Goal: Information Seeking & Learning: Understand process/instructions

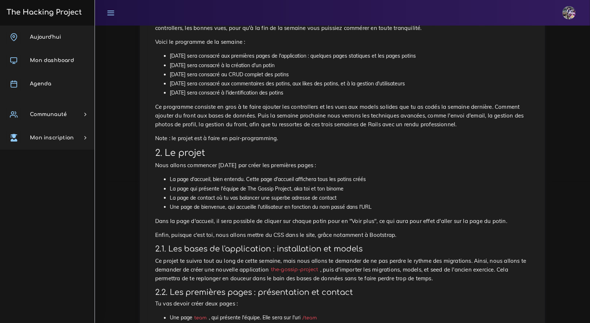
click at [279, 158] on h2 "2. Le projet" at bounding box center [342, 153] width 375 height 11
click at [280, 158] on h2 "2. Le projet" at bounding box center [342, 153] width 375 height 11
click at [339, 154] on h2 "2. Le projet" at bounding box center [342, 153] width 375 height 11
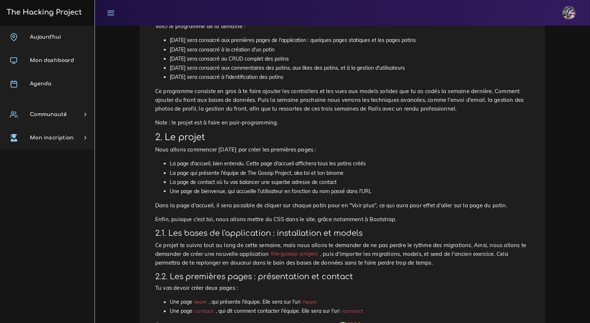
scroll to position [158, 0]
drag, startPoint x: 422, startPoint y: 254, endPoint x: 395, endPoint y: 251, distance: 27.2
click at [388, 249] on p "Ce projet te suivra tout au long de cette semaine, mais nous allons te demander…" at bounding box center [342, 253] width 375 height 26
click at [397, 251] on p "Ce projet te suivra tout au long de cette semaine, mais nous allons te demander…" at bounding box center [342, 253] width 375 height 26
drag, startPoint x: 403, startPoint y: 252, endPoint x: 409, endPoint y: 253, distance: 6.3
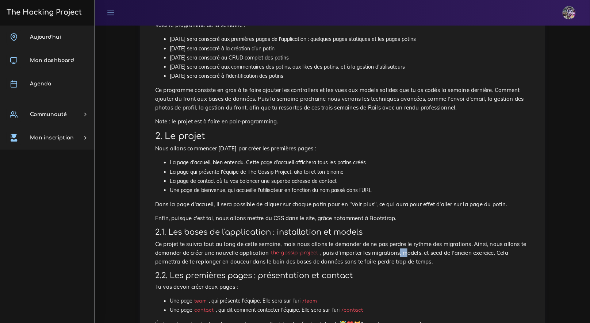
click at [409, 253] on p "Ce projet te suivra tout au long de cette semaine, mais nous allons te demander…" at bounding box center [342, 253] width 375 height 26
click at [407, 252] on p "Ce projet te suivra tout au long de cette semaine, mais nous allons te demander…" at bounding box center [342, 253] width 375 height 26
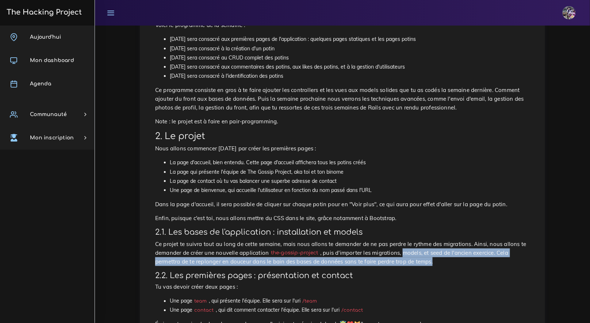
drag, startPoint x: 405, startPoint y: 252, endPoint x: 429, endPoint y: 249, distance: 24.9
click at [450, 257] on p "Ce projet te suivra tout au long de cette semaine, mais nous allons te demander…" at bounding box center [342, 253] width 375 height 26
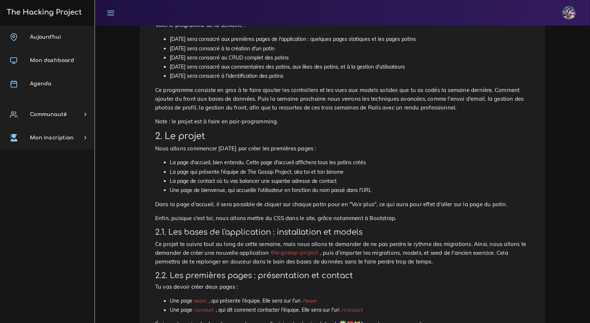
click at [428, 249] on p "Ce projet te suivra tout au long de cette semaine, mais nous allons te demander…" at bounding box center [342, 253] width 375 height 26
drag, startPoint x: 424, startPoint y: 251, endPoint x: 406, endPoint y: 255, distance: 18.2
click at [406, 255] on p "Ce projet te suivra tout au long de cette semaine, mais nous allons te demander…" at bounding box center [342, 253] width 375 height 26
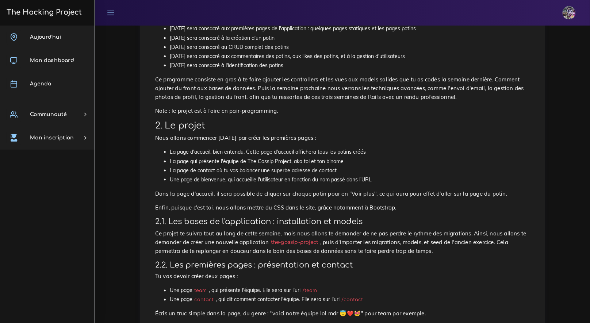
scroll to position [169, 0]
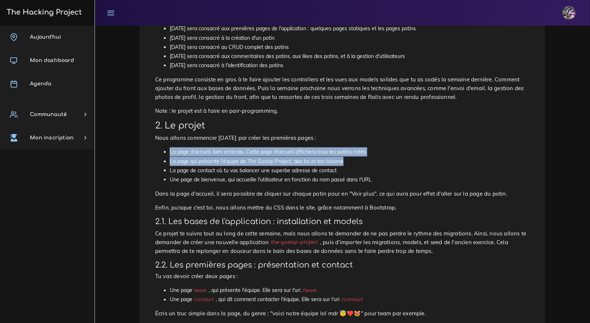
drag, startPoint x: 162, startPoint y: 150, endPoint x: 448, endPoint y: 158, distance: 286.4
click at [448, 158] on ul "La page d'accueil, bien entendu. Cette page d'accueil affichera tous les potins…" at bounding box center [342, 166] width 375 height 37
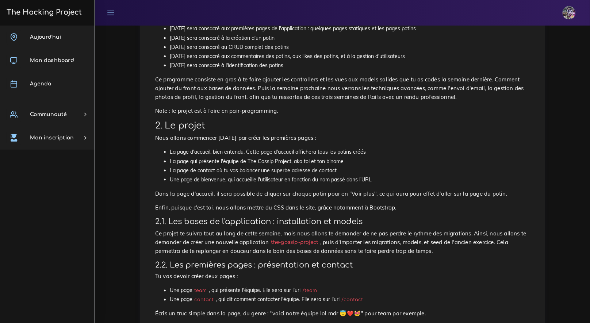
click at [438, 158] on li "La page qui présente l'équipe de The Gossip Project, aka toi et ton binome" at bounding box center [350, 161] width 360 height 9
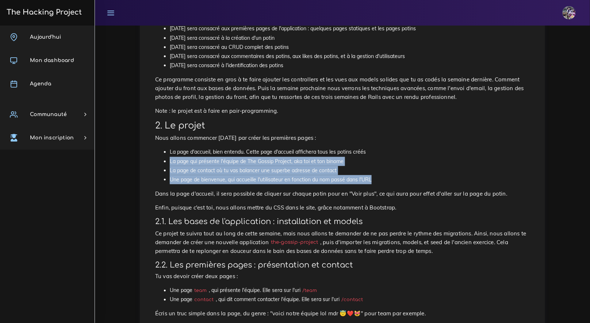
drag, startPoint x: 208, startPoint y: 161, endPoint x: 430, endPoint y: 177, distance: 222.6
click at [430, 177] on ul "La page d'accueil, bien entendu. Cette page d'accueil affichera tous les potins…" at bounding box center [342, 166] width 375 height 37
click at [429, 177] on li "Une page de bienvenue, qui accueille l'utilisateur en fonction du nom passé dan…" at bounding box center [350, 179] width 360 height 9
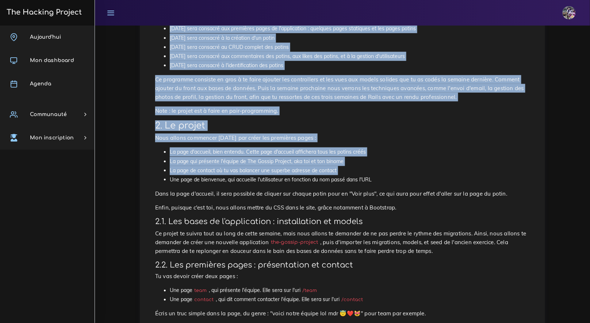
drag, startPoint x: 303, startPoint y: 177, endPoint x: 56, endPoint y: 175, distance: 246.9
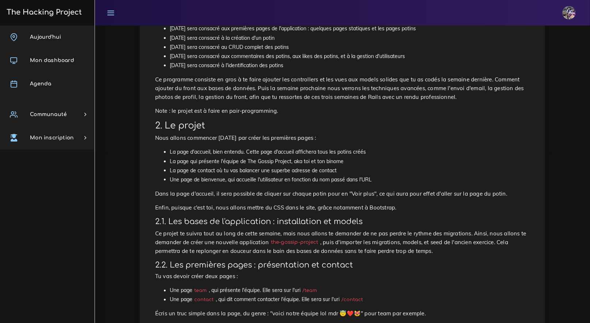
click at [148, 176] on div "The Gossip Project, les premières views Nous allons te demander de faire une ap…" at bounding box center [343, 311] width 390 height 791
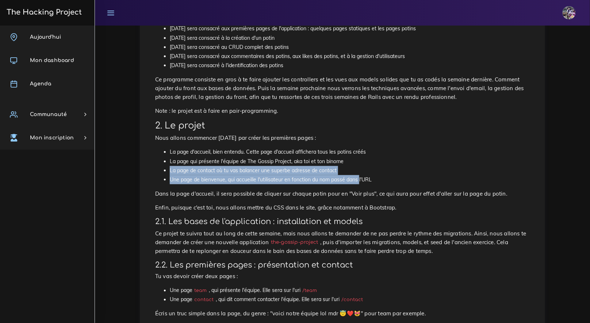
drag, startPoint x: 162, startPoint y: 172, endPoint x: 359, endPoint y: 176, distance: 197.2
click at [360, 176] on ul "La page d'accueil, bien entendu. Cette page d'accueil affichera tous les potins…" at bounding box center [342, 166] width 375 height 37
click at [358, 176] on li "Une page de bienvenue, qui accueille l'utilisateur en fonction du nom passé dan…" at bounding box center [350, 179] width 360 height 9
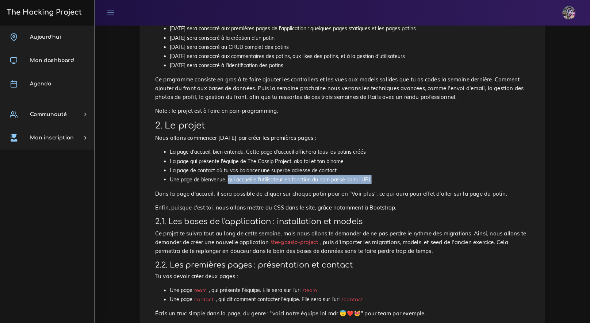
drag, startPoint x: 229, startPoint y: 179, endPoint x: 381, endPoint y: 177, distance: 151.9
click at [381, 177] on li "Une page de bienvenue, qui accueille l'utilisateur en fonction du nom passé dan…" at bounding box center [350, 179] width 360 height 9
drag, startPoint x: 381, startPoint y: 177, endPoint x: 168, endPoint y: 178, distance: 212.9
click at [157, 178] on ul "La page d'accueil, bien entendu. Cette page d'accueil affichera tous les potins…" at bounding box center [342, 166] width 375 height 37
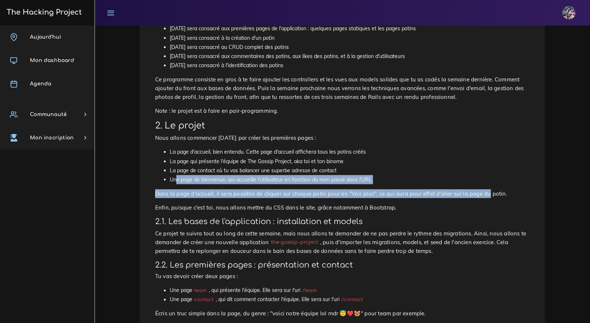
drag, startPoint x: 176, startPoint y: 178, endPoint x: 487, endPoint y: 190, distance: 311.0
click at [487, 190] on div "The Gossip Project, les premières views Nous allons te demander de faire une ap…" at bounding box center [343, 311] width 390 height 791
click at [487, 190] on p "Dans la page d'accueil, il sera possible de cliquer sur chaque potin pour en "V…" at bounding box center [342, 194] width 375 height 9
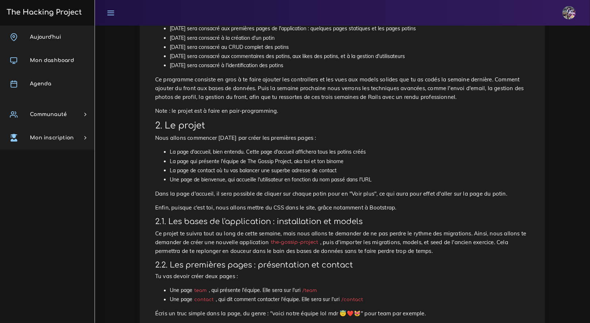
drag, startPoint x: 426, startPoint y: 177, endPoint x: 116, endPoint y: 180, distance: 310.4
click at [406, 180] on li "Une page de bienvenue, qui accueille l'utilisateur en fonction du nom passé dan…" at bounding box center [350, 179] width 360 height 9
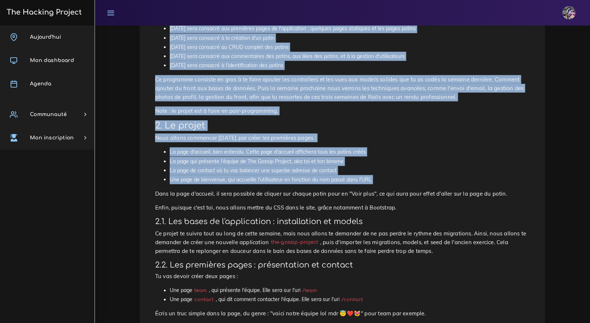
drag, startPoint x: 116, startPoint y: 180, endPoint x: 70, endPoint y: 173, distance: 45.7
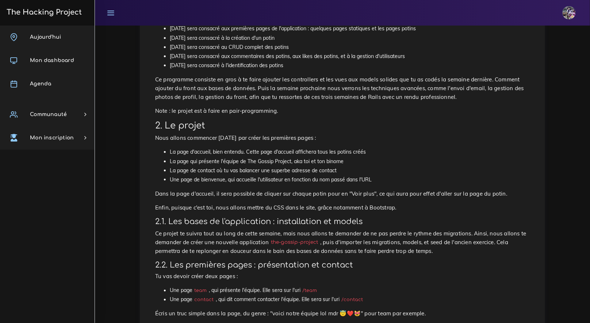
click at [72, 173] on div "Aujourd'hui Mon dashboard Agenda Communauté Ambassade Certifications Marketplac…" at bounding box center [47, 175] width 95 height 298
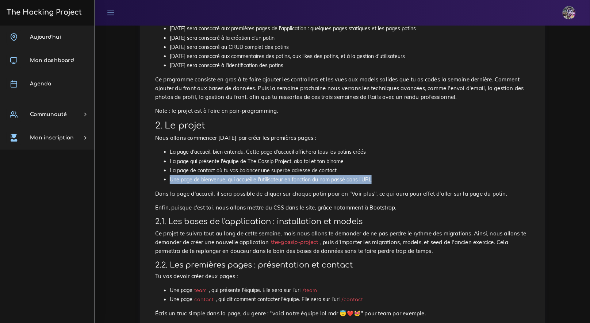
drag, startPoint x: 161, startPoint y: 177, endPoint x: 381, endPoint y: 183, distance: 219.2
click at [381, 183] on ul "La page d'accueil, bien entendu. Cette page d'accueil affichera tous les potins…" at bounding box center [342, 166] width 375 height 37
click at [381, 183] on li "Une page de bienvenue, qui accueille l'utilisateur en fonction du nom passé dan…" at bounding box center [350, 179] width 360 height 9
drag, startPoint x: 171, startPoint y: 177, endPoint x: 377, endPoint y: 181, distance: 206.0
click at [377, 181] on li "Une page de bienvenue, qui accueille l'utilisateur en fonction du nom passé dan…" at bounding box center [350, 179] width 360 height 9
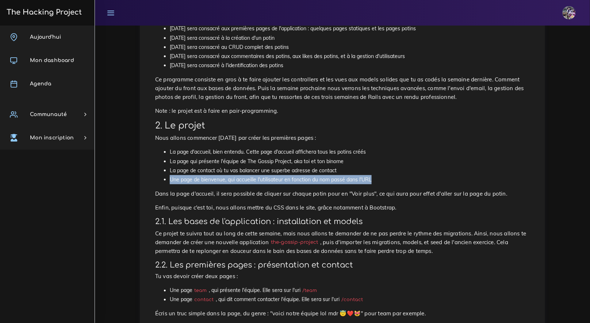
click at [377, 181] on li "Une page de bienvenue, qui accueille l'utilisateur en fonction du nom passé dan…" at bounding box center [350, 179] width 360 height 9
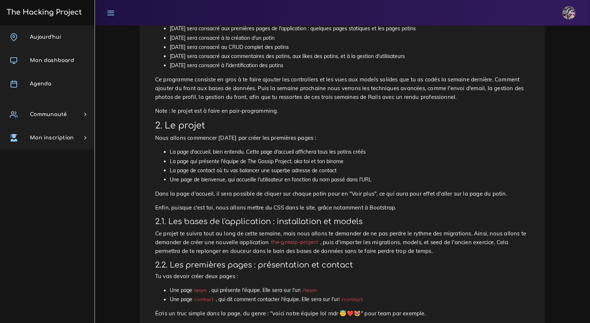
drag, startPoint x: 374, startPoint y: 181, endPoint x: 164, endPoint y: 183, distance: 210.4
click at [162, 188] on div "The Gossip Project, les premières views Nous allons te demander de faire une ap…" at bounding box center [343, 311] width 390 height 791
click at [164, 183] on ul "La page d'accueil, bien entendu. Cette page d'accueil affichera tous les potins…" at bounding box center [342, 166] width 375 height 37
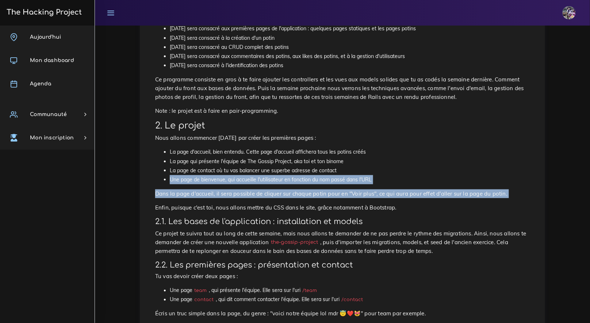
drag, startPoint x: 168, startPoint y: 180, endPoint x: 365, endPoint y: 200, distance: 198.6
click at [365, 200] on div "The Gossip Project, les premières views Nous allons te demander de faire une ap…" at bounding box center [343, 311] width 390 height 791
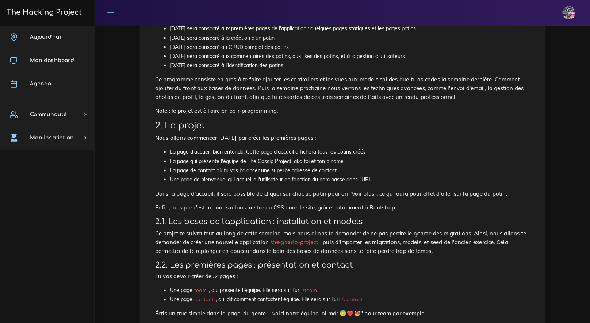
drag, startPoint x: 371, startPoint y: 186, endPoint x: 373, endPoint y: 181, distance: 5.0
click at [371, 183] on div "The Gossip Project, les premières views Nous allons te demander de faire une ap…" at bounding box center [343, 311] width 390 height 791
drag, startPoint x: 499, startPoint y: 252, endPoint x: 491, endPoint y: 250, distance: 8.4
click at [498, 252] on p "Ce projet te suivra tout au long de cette semaine, mais nous allons te demander…" at bounding box center [342, 242] width 375 height 26
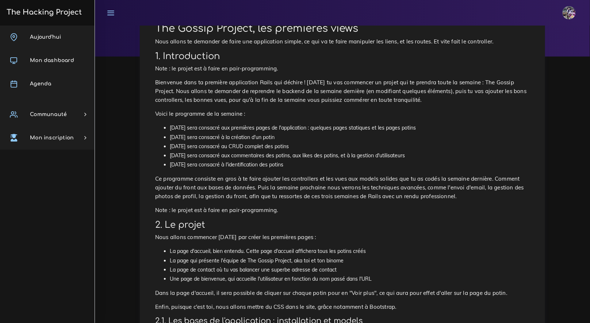
scroll to position [61, 0]
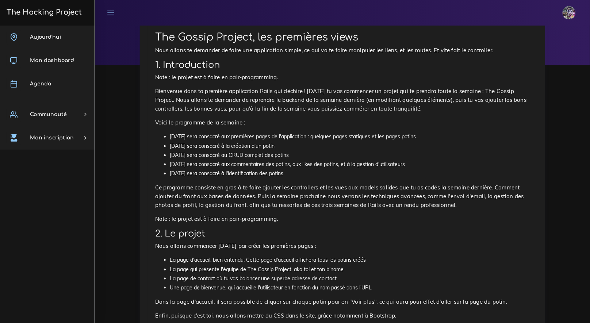
click at [294, 152] on li "Mercredi sera consacré au CRUD complet des potins" at bounding box center [350, 155] width 360 height 9
click at [293, 151] on li "Mercredi sera consacré au CRUD complet des potins" at bounding box center [350, 155] width 360 height 9
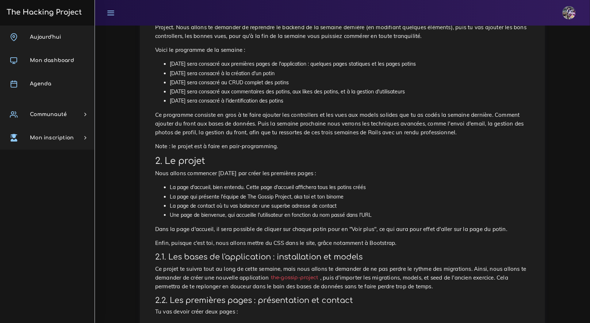
scroll to position [140, 0]
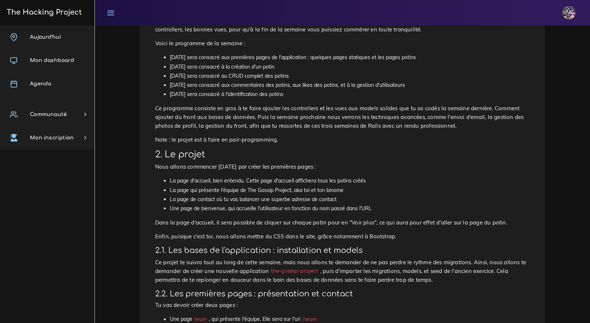
click at [244, 180] on li "La page d'accueil, bien entendu. Cette page d'accueil affichera tous les potins…" at bounding box center [350, 180] width 360 height 9
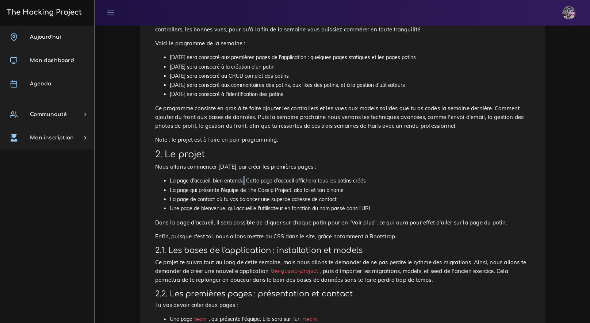
click at [244, 180] on li "La page d'accueil, bien entendu. Cette page d'accueil affichera tous les potins…" at bounding box center [350, 180] width 360 height 9
click at [247, 180] on li "La page d'accueil, bien entendu. Cette page d'accueil affichera tous les potins…" at bounding box center [350, 180] width 360 height 9
click at [342, 179] on li "La page d'accueil, bien entendu. Cette page d'accueil affichera tous les potins…" at bounding box center [350, 180] width 360 height 9
click at [385, 178] on li "La page d'accueil, bien entendu. Cette page d'accueil affichera tous les potins…" at bounding box center [350, 180] width 360 height 9
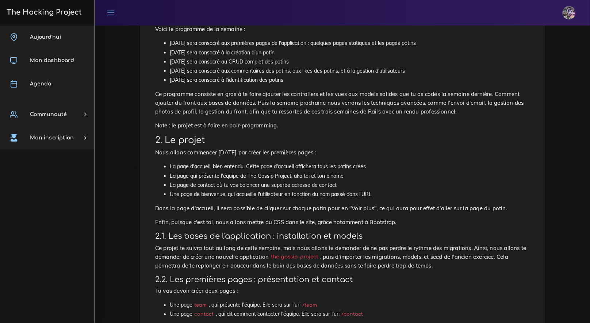
scroll to position [168, 0]
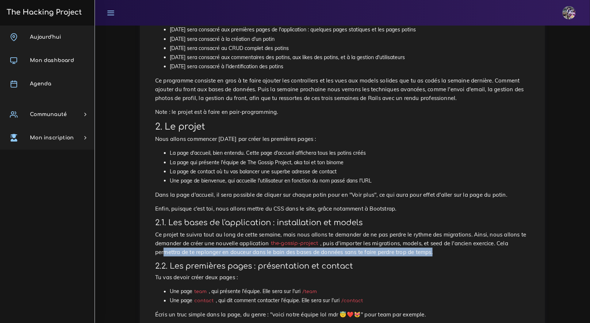
drag, startPoint x: 437, startPoint y: 252, endPoint x: 165, endPoint y: 250, distance: 272.8
click at [165, 250] on p "Ce projet te suivra tout au long de cette semaine, mais nous allons te demander…" at bounding box center [342, 243] width 375 height 26
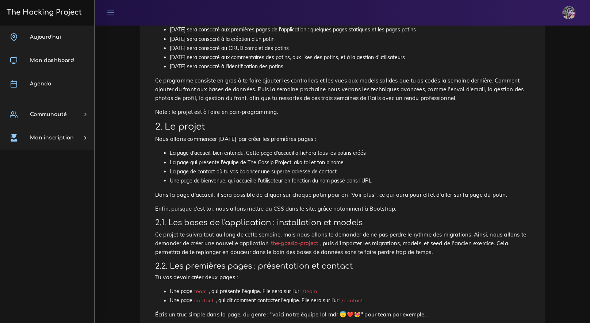
drag, startPoint x: 167, startPoint y: 250, endPoint x: 171, endPoint y: 249, distance: 4.2
click at [167, 250] on p "Ce projet te suivra tout au long de cette semaine, mais nous allons te demander…" at bounding box center [342, 243] width 375 height 26
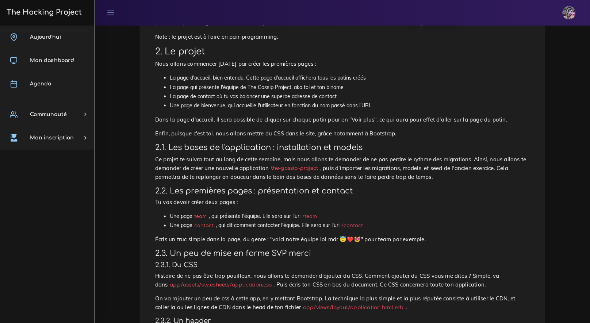
scroll to position [242, 0]
drag, startPoint x: 124, startPoint y: 47, endPoint x: 269, endPoint y: 5, distance: 150.7
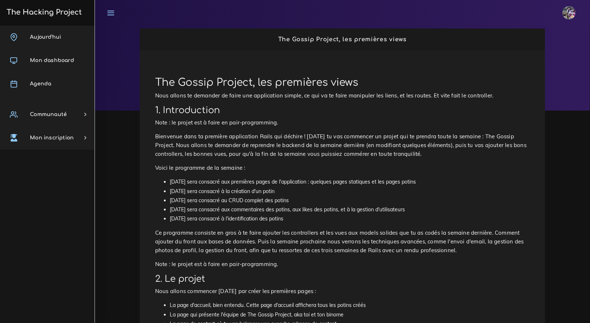
scroll to position [0, 0]
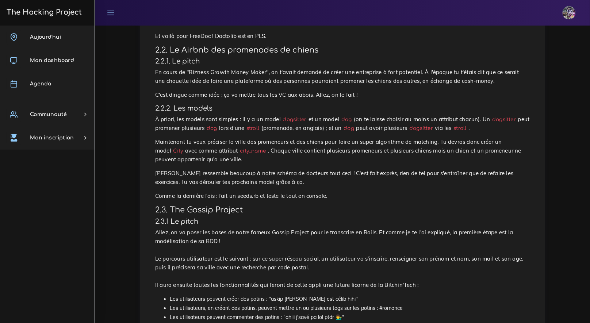
scroll to position [603, 0]
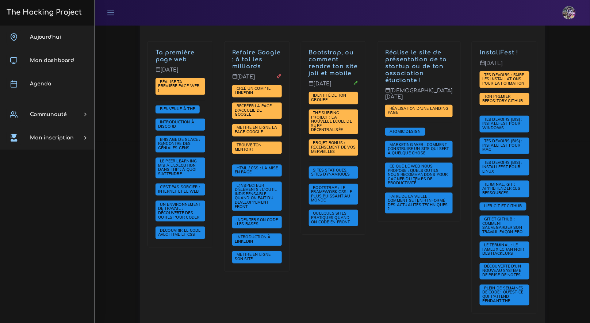
scroll to position [14, 0]
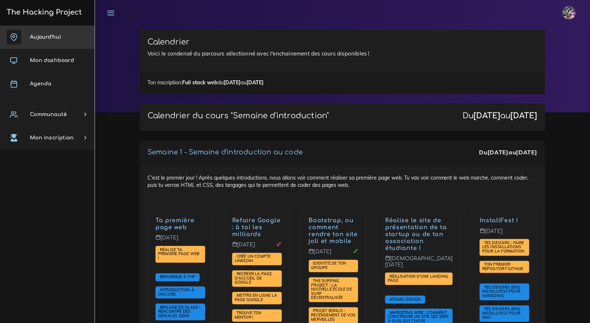
click at [66, 42] on link "Aujourd'hui" at bounding box center [47, 37] width 95 height 23
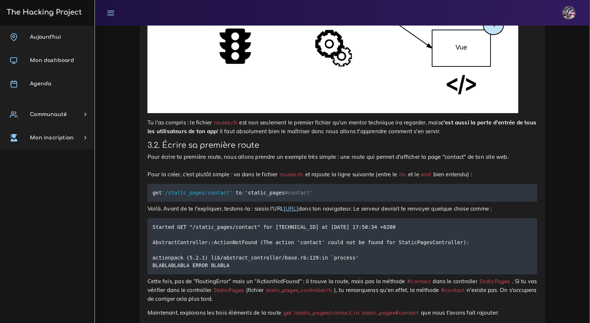
scroll to position [3503, 0]
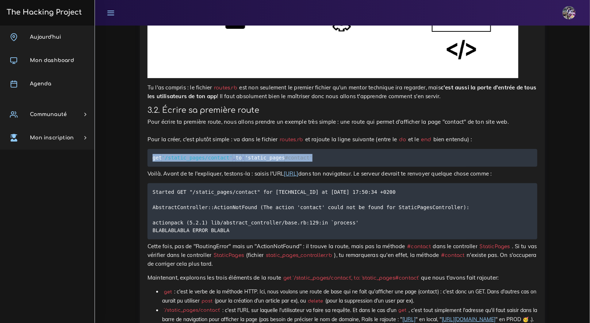
drag, startPoint x: 153, startPoint y: 148, endPoint x: 325, endPoint y: 152, distance: 172.8
click at [325, 152] on pre "get '/static_pages/contact' , to : 'static_pages #contact'" at bounding box center [343, 158] width 390 height 18
copy code "get '/static_pages/contact' , to : 'static_pages #contact'"
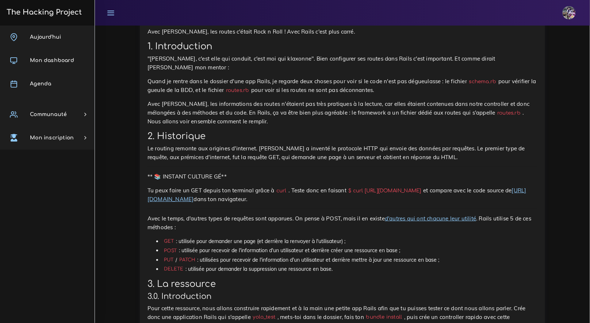
scroll to position [2748, 0]
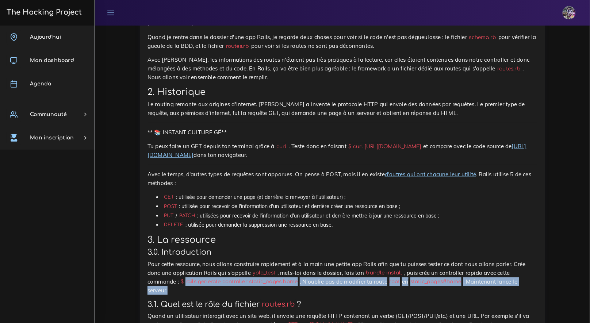
drag, startPoint x: 188, startPoint y: 274, endPoint x: 280, endPoint y: 279, distance: 91.5
click at [273, 280] on p "Pour cette ressource, nous allons construire rapidement et à la main une petite…" at bounding box center [343, 277] width 390 height 35
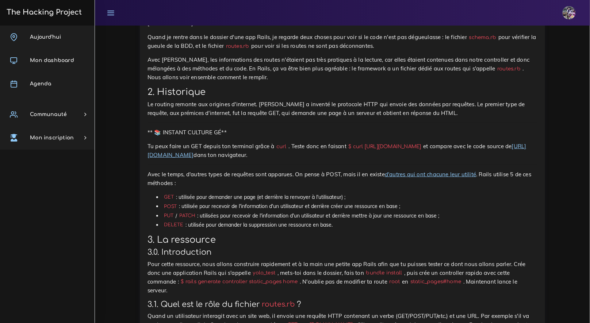
click at [280, 280] on p "Pour cette ressource, nous allons construire rapidement et à la main une petite…" at bounding box center [343, 277] width 390 height 35
drag, startPoint x: 302, startPoint y: 273, endPoint x: 188, endPoint y: 276, distance: 114.0
click at [188, 278] on code "$ rails generate controller static_pages home" at bounding box center [239, 282] width 121 height 8
copy code "rails generate controller static_pages home"
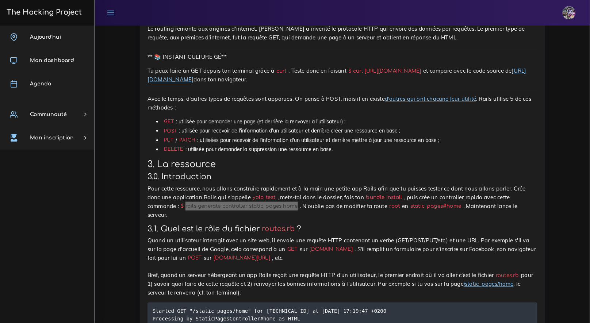
scroll to position [2814, 0]
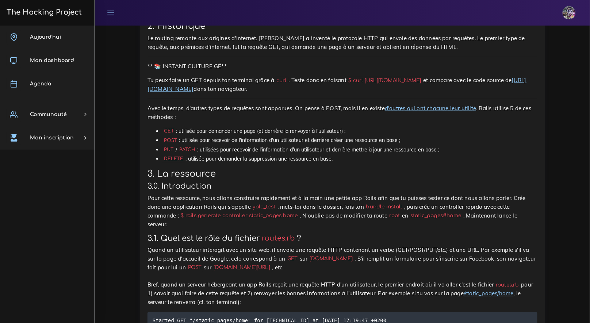
click at [277, 218] on p "Pour cette ressource, nous allons construire rapidement et à la main une petite…" at bounding box center [343, 211] width 390 height 35
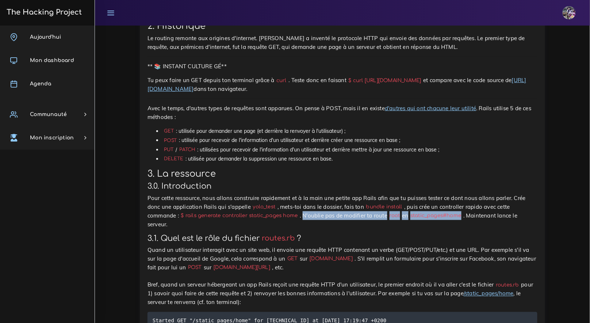
drag, startPoint x: 307, startPoint y: 206, endPoint x: 471, endPoint y: 205, distance: 164.3
click at [471, 205] on p "Pour cette ressource, nous allons construire rapidement et à la main une petite…" at bounding box center [343, 211] width 390 height 35
copy p "N'oublie pas de modifier ta route root en static_pages#home"
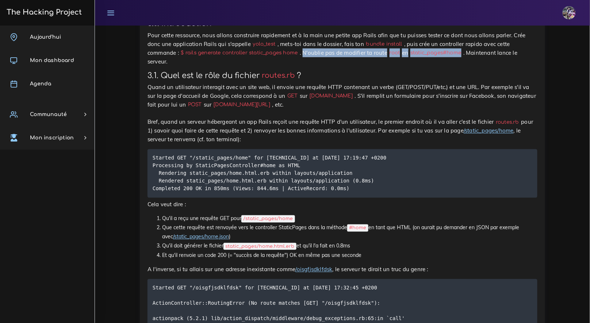
scroll to position [2944, 0]
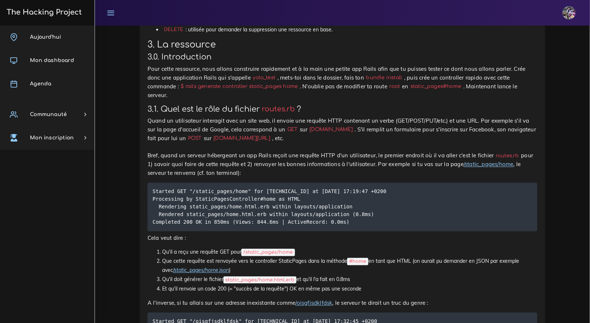
click at [447, 105] on h3 "3.1. Quel est le rôle du fichier routes.rb ?" at bounding box center [343, 109] width 390 height 9
click at [404, 119] on p "Quand un utilisateur interagit avec un site web, il envoie une requête HTTP con…" at bounding box center [343, 146] width 390 height 61
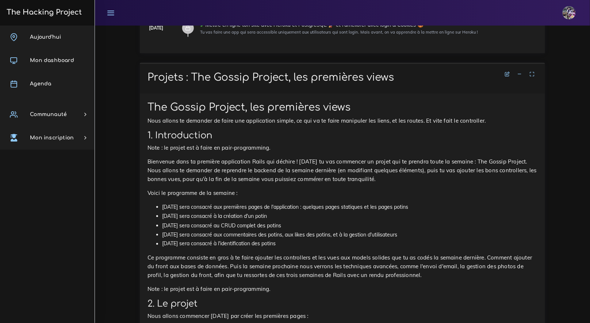
scroll to position [52, 0]
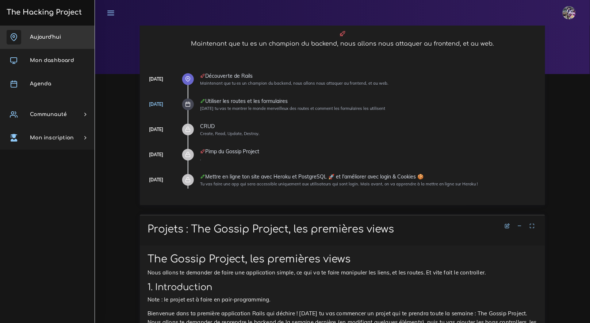
click at [67, 32] on link "Aujourd'hui" at bounding box center [47, 37] width 95 height 23
click at [49, 38] on span "Aujourd'hui" at bounding box center [45, 36] width 31 height 5
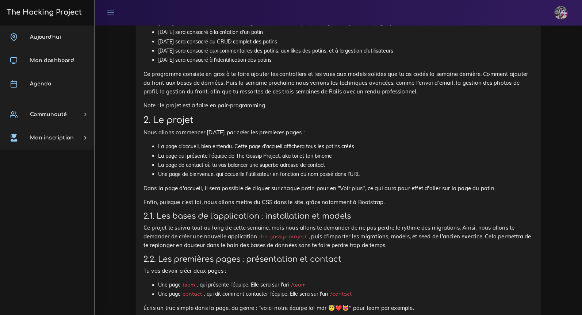
scroll to position [417, 0]
